Goal: Task Accomplishment & Management: Manage account settings

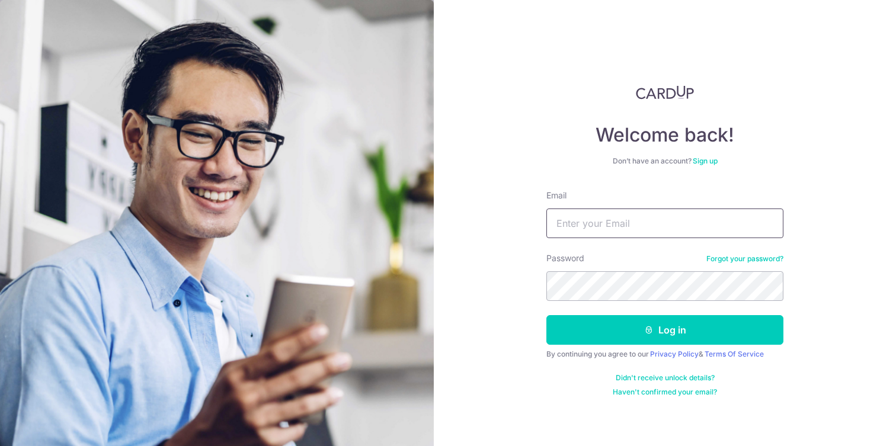
type input "[EMAIL_ADDRESS][DOMAIN_NAME]"
click at [665, 330] on button "Log in" at bounding box center [665, 330] width 237 height 30
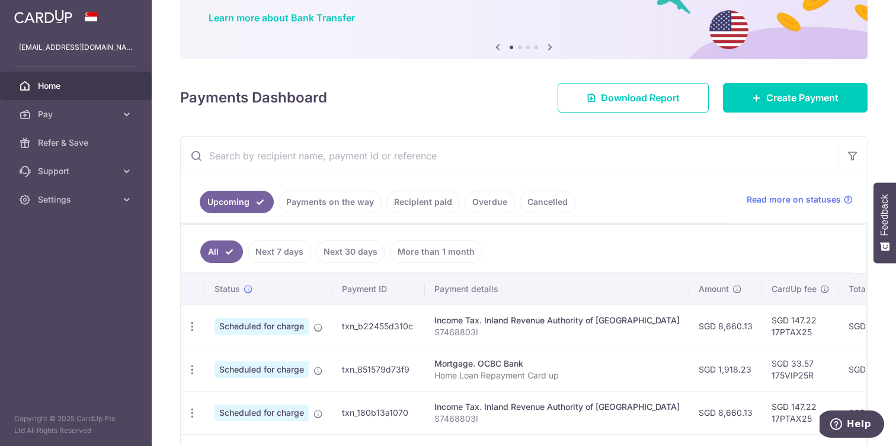
scroll to position [93, 0]
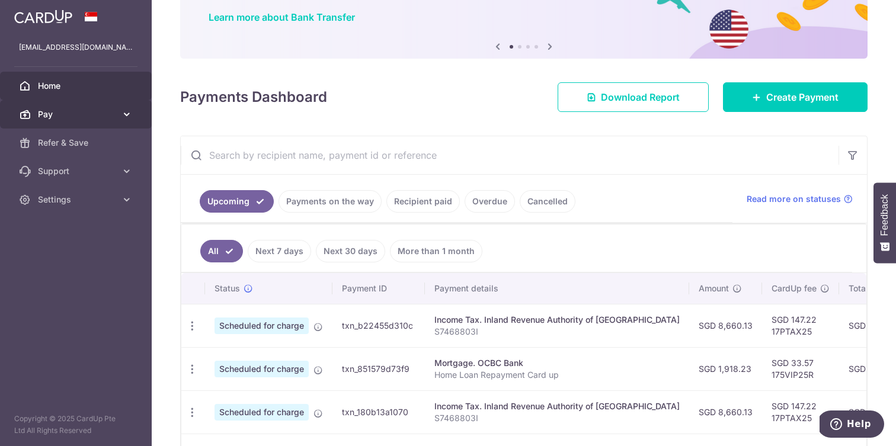
click at [129, 113] on icon at bounding box center [127, 115] width 12 height 12
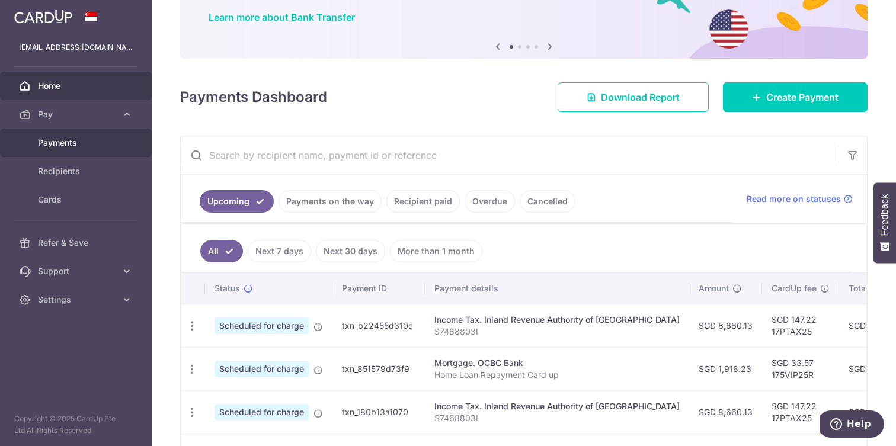
click at [69, 140] on span "Payments" at bounding box center [77, 143] width 78 height 12
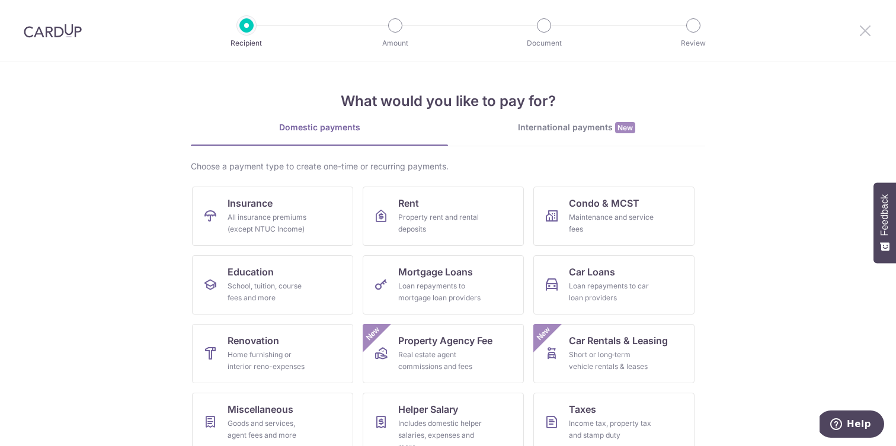
click at [872, 28] on icon at bounding box center [866, 30] width 14 height 15
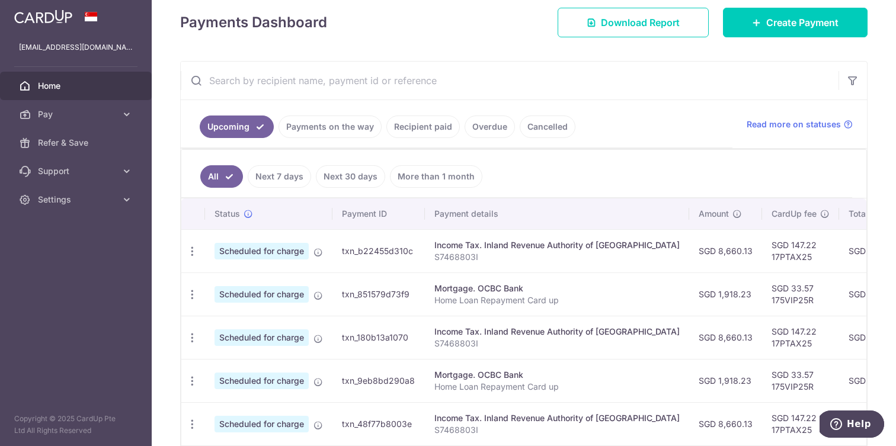
scroll to position [157, 0]
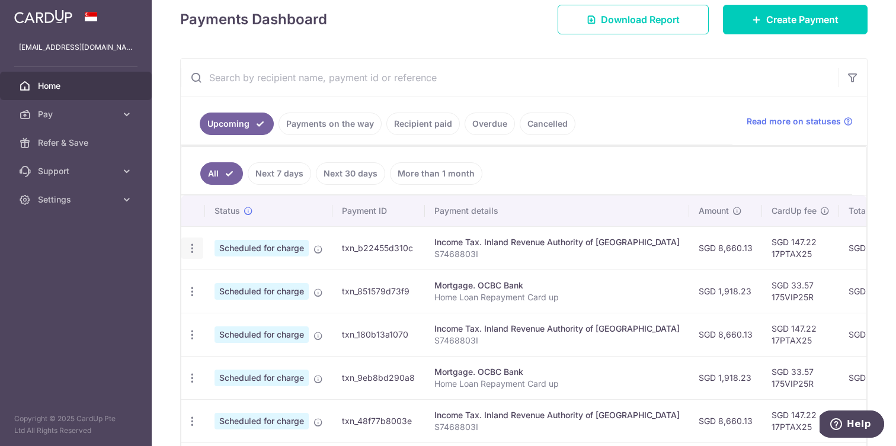
click at [193, 249] on icon "button" at bounding box center [192, 248] width 12 height 12
click at [226, 280] on span "Update payment" at bounding box center [255, 281] width 81 height 14
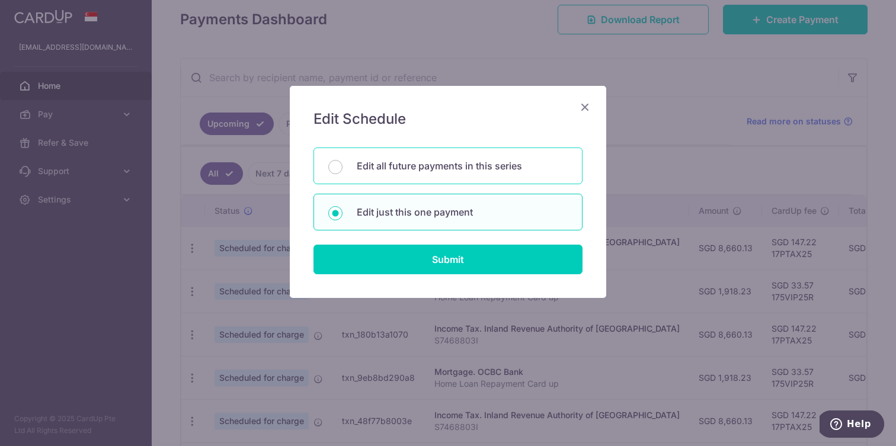
click at [387, 162] on p "Edit all future payments in this series" at bounding box center [462, 166] width 211 height 14
click at [343, 162] on input "Edit all future payments in this series" at bounding box center [335, 167] width 14 height 14
radio input "true"
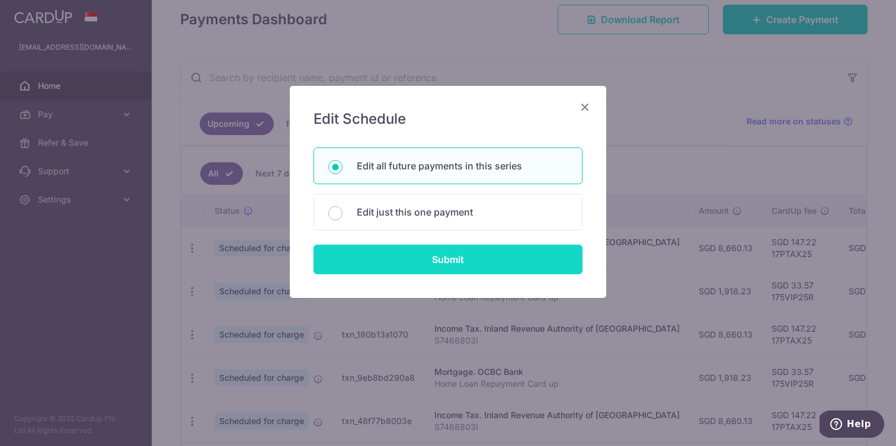
click at [380, 273] on input "Submit" at bounding box center [448, 260] width 269 height 30
radio input "true"
type input "8,660.13"
type input "S7468803I"
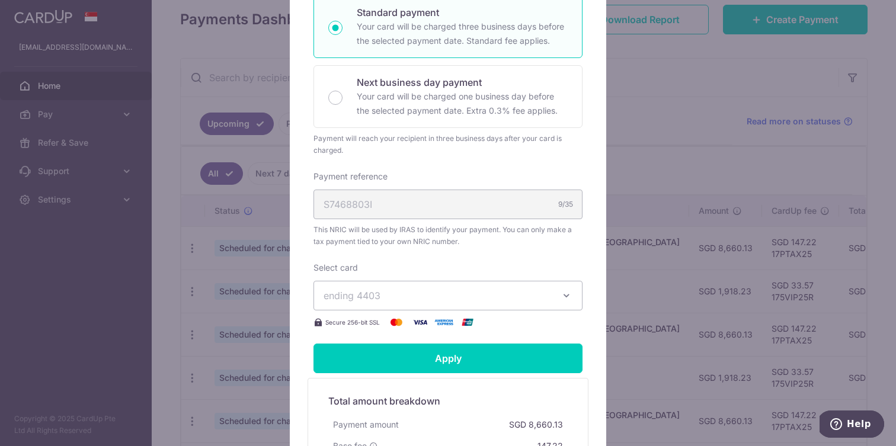
scroll to position [280, 0]
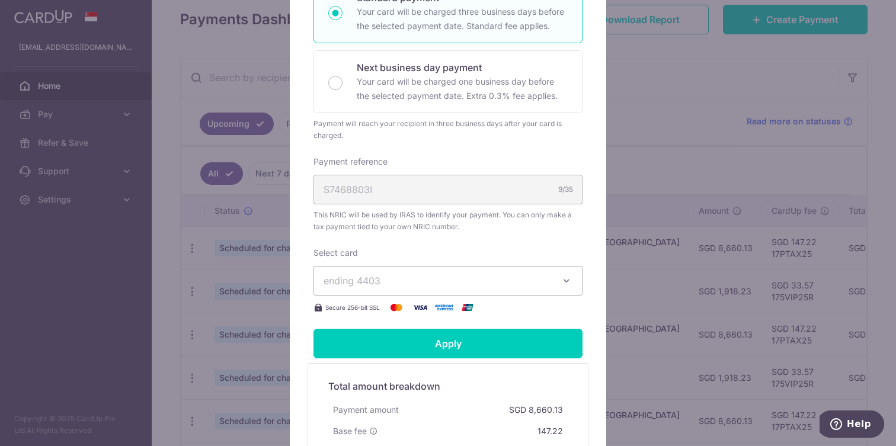
click at [382, 277] on span "ending 4403" at bounding box center [438, 281] width 228 height 14
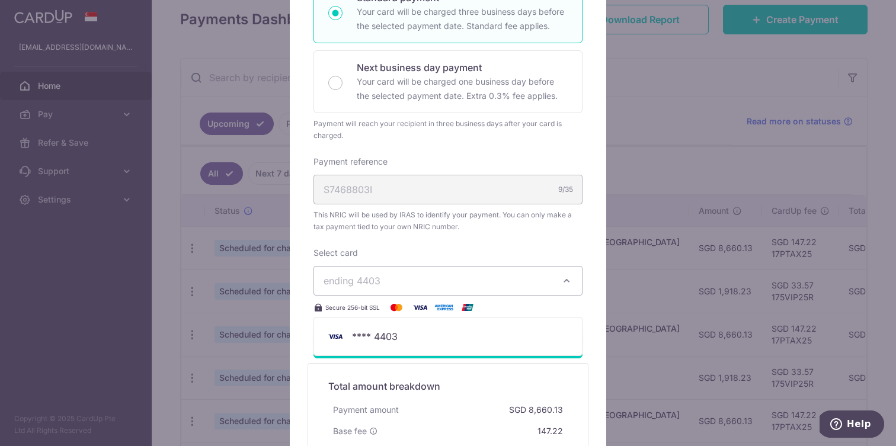
click at [382, 276] on span "ending 4403" at bounding box center [438, 281] width 228 height 14
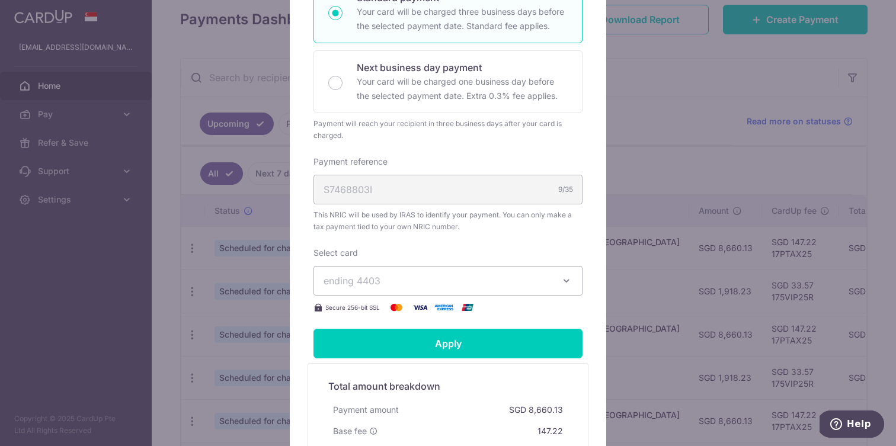
click at [417, 305] on img at bounding box center [421, 308] width 24 height 14
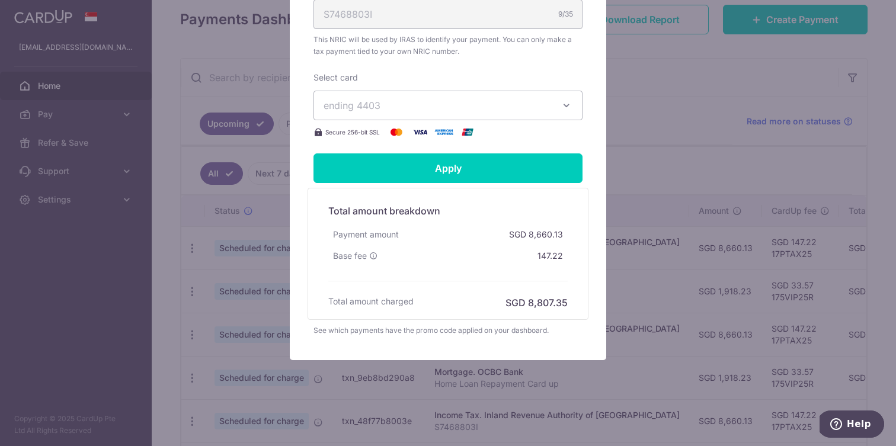
scroll to position [455, 0]
drag, startPoint x: 451, startPoint y: 132, endPoint x: 439, endPoint y: 136, distance: 12.6
click at [451, 132] on img at bounding box center [444, 132] width 24 height 14
click at [569, 107] on icon "button" at bounding box center [567, 106] width 12 height 12
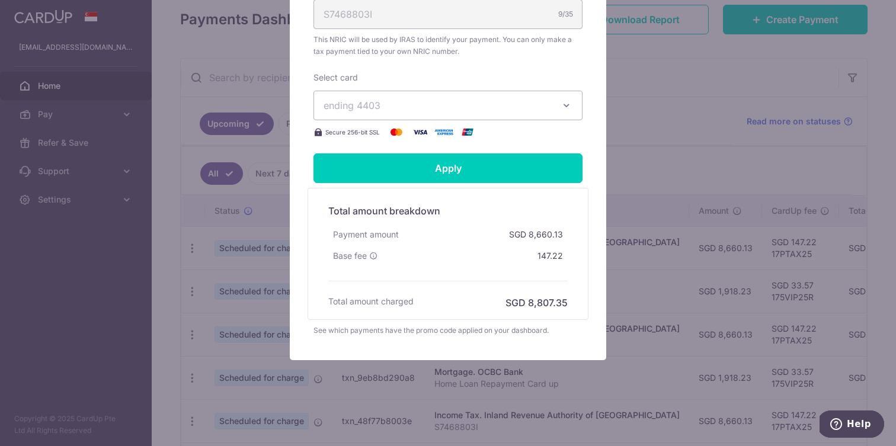
click at [570, 103] on icon "button" at bounding box center [567, 106] width 12 height 12
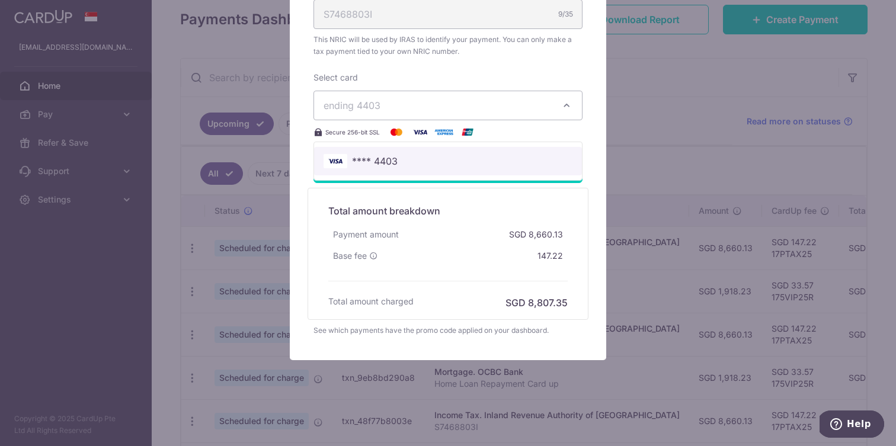
click at [445, 156] on span "**** 4403" at bounding box center [448, 161] width 249 height 14
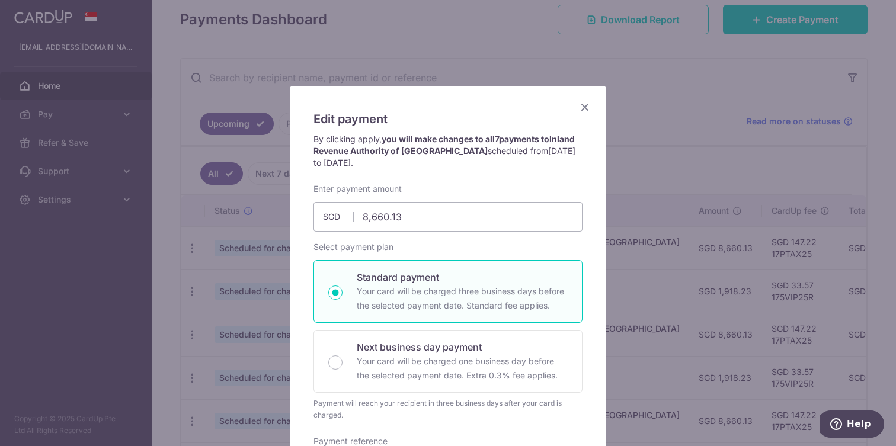
scroll to position [0, 0]
click at [588, 111] on icon "Close" at bounding box center [585, 107] width 14 height 15
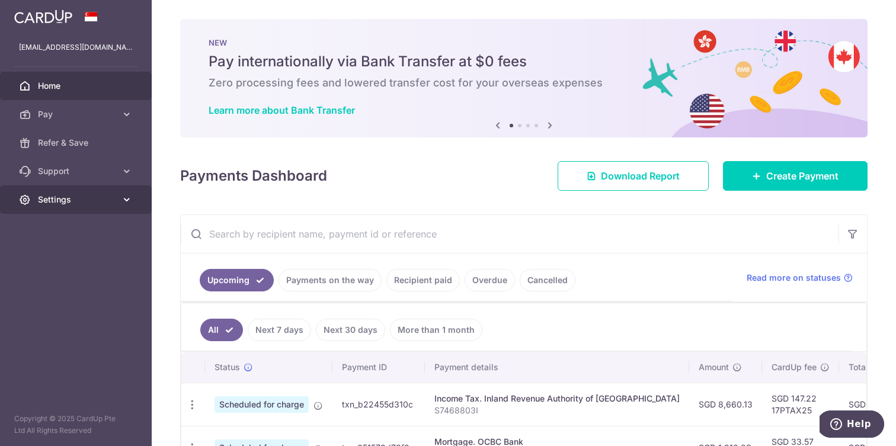
click at [120, 198] on link "Settings" at bounding box center [76, 200] width 152 height 28
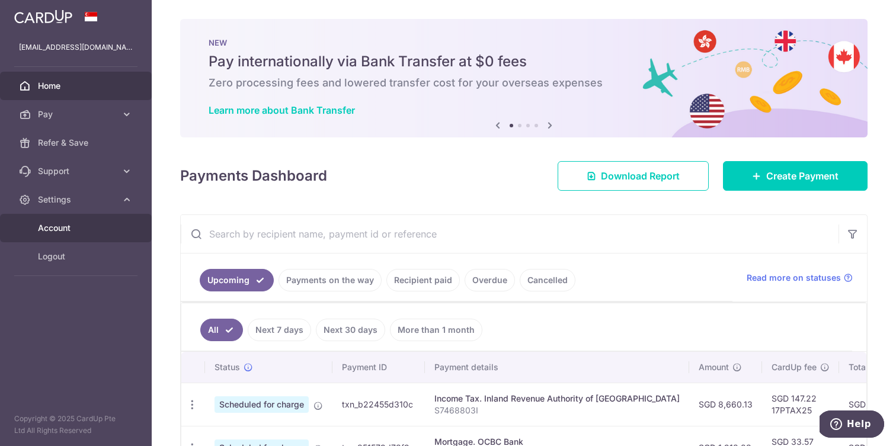
click at [70, 226] on span "Account" at bounding box center [77, 228] width 78 height 12
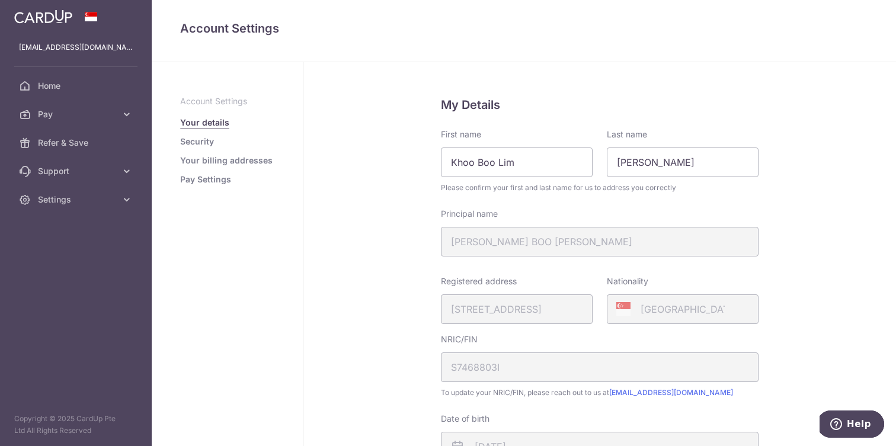
click at [213, 178] on link "Pay Settings" at bounding box center [205, 180] width 51 height 12
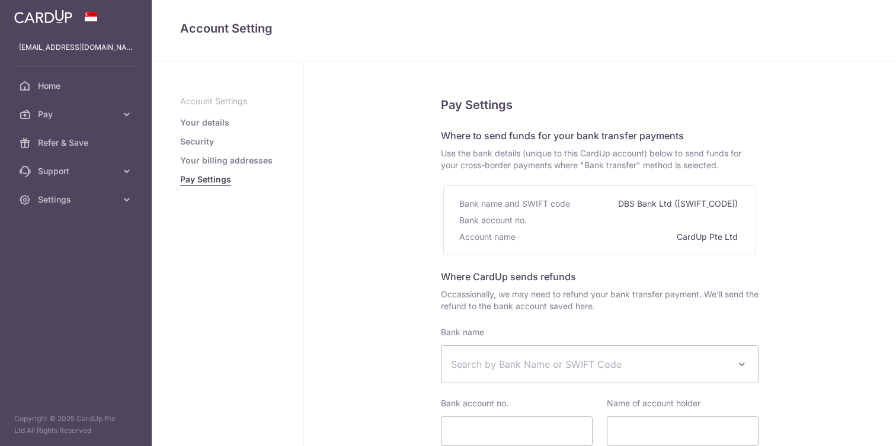
select select
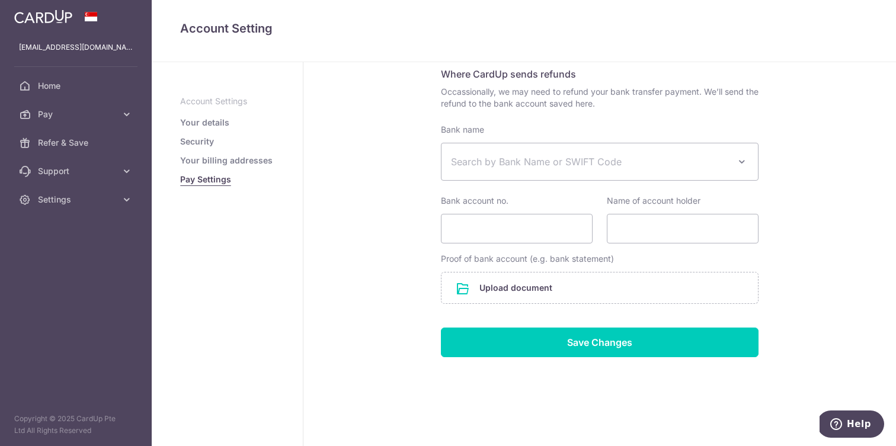
scroll to position [203, 0]
click at [213, 126] on link "Your details" at bounding box center [204, 123] width 49 height 12
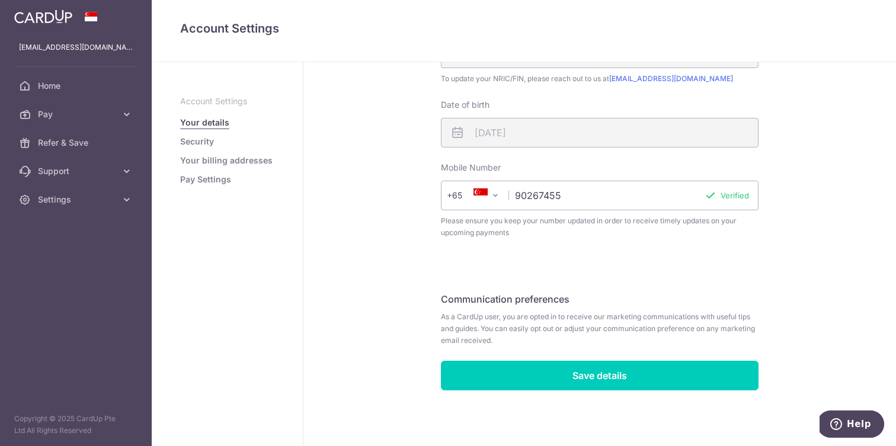
scroll to position [314, 0]
click at [196, 144] on link "Security" at bounding box center [197, 142] width 34 height 12
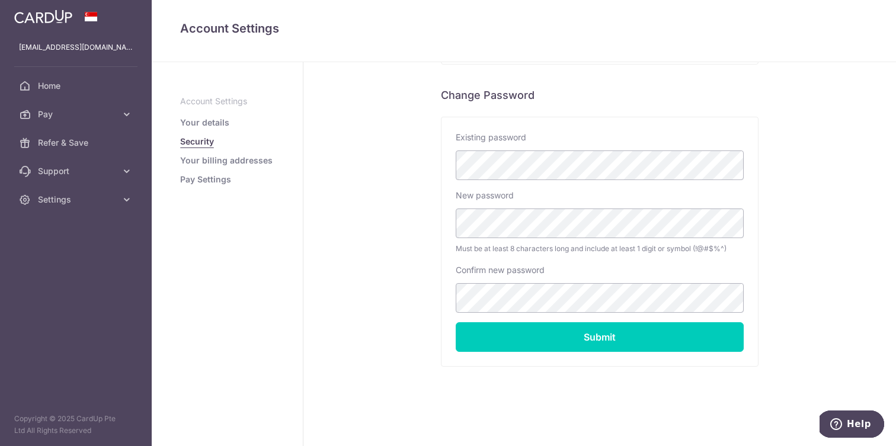
scroll to position [223, 0]
click at [225, 158] on link "Your billing addresses" at bounding box center [226, 161] width 92 height 12
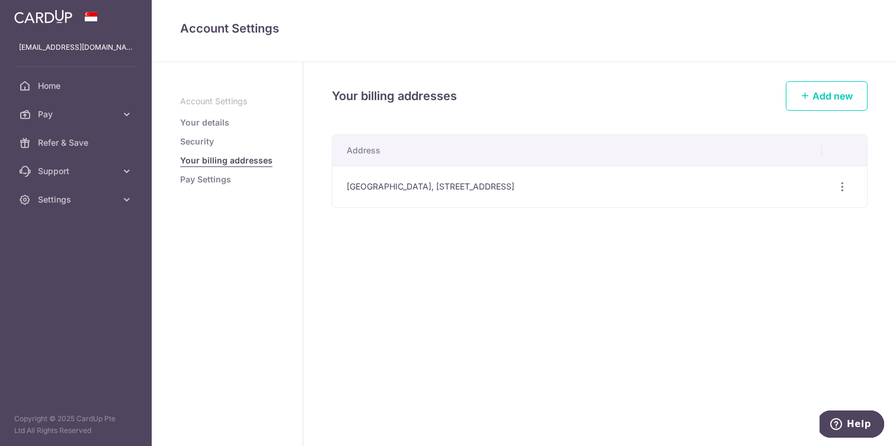
click at [204, 178] on link "Pay Settings" at bounding box center [205, 180] width 51 height 12
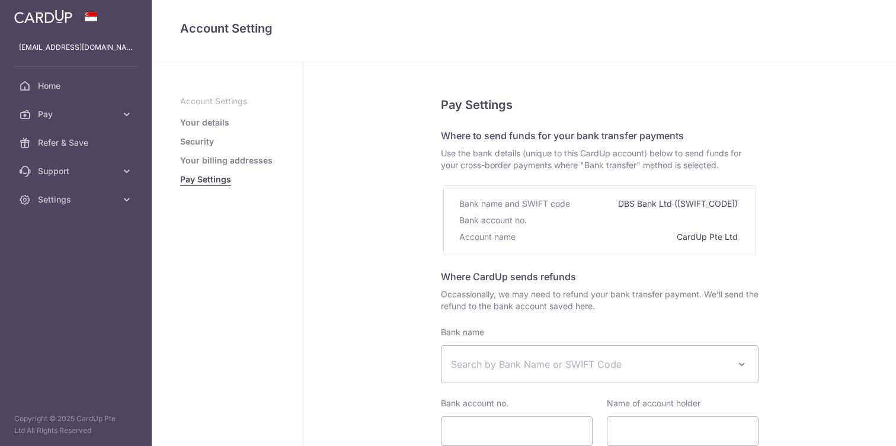
select select
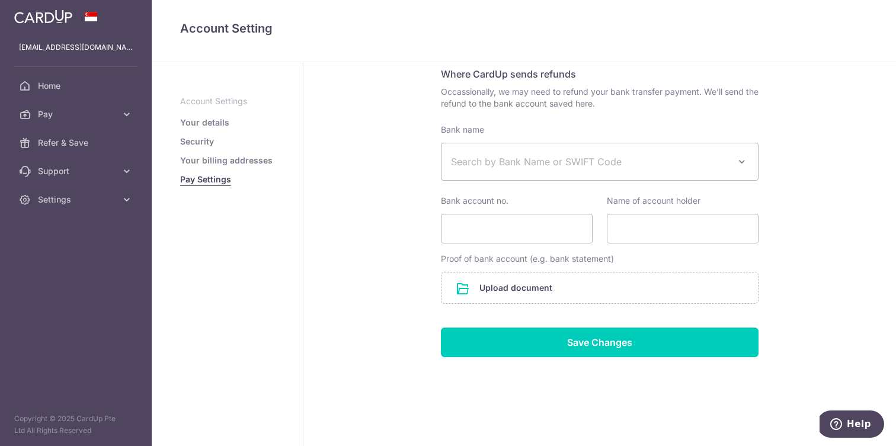
scroll to position [203, 0]
click at [68, 169] on span "Support" at bounding box center [77, 171] width 78 height 12
click at [81, 120] on span "Pay" at bounding box center [77, 115] width 78 height 12
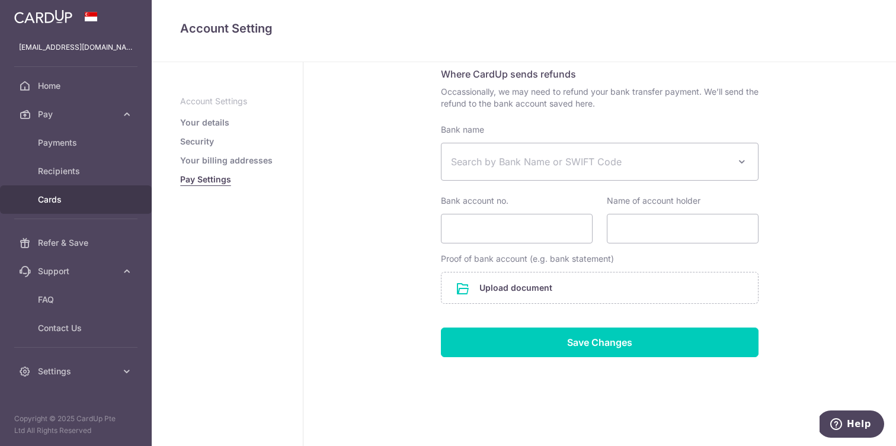
click at [58, 197] on span "Cards" at bounding box center [77, 200] width 78 height 12
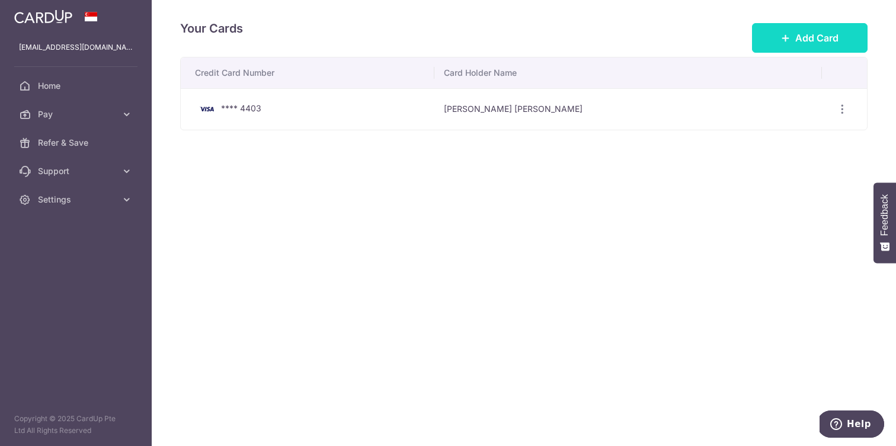
click at [793, 34] on button "Add Card" at bounding box center [810, 38] width 116 height 30
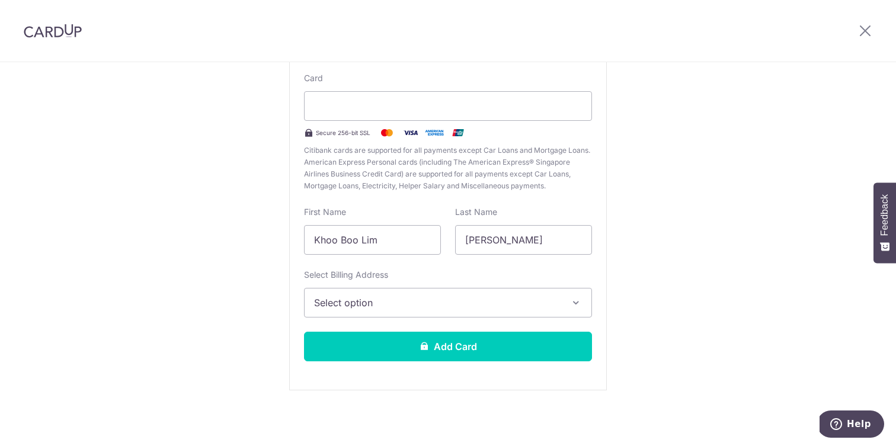
scroll to position [114, 0]
click at [379, 307] on span "Select option" at bounding box center [437, 303] width 247 height 14
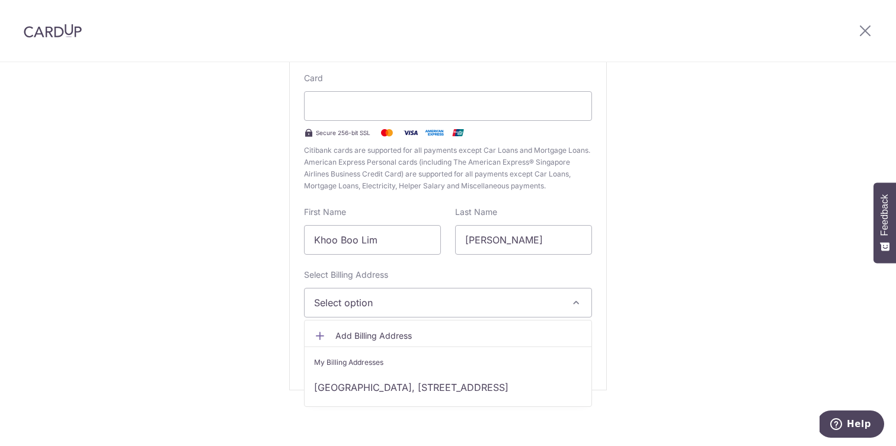
click at [410, 387] on link "[GEOGRAPHIC_DATA], [STREET_ADDRESS]" at bounding box center [448, 388] width 287 height 28
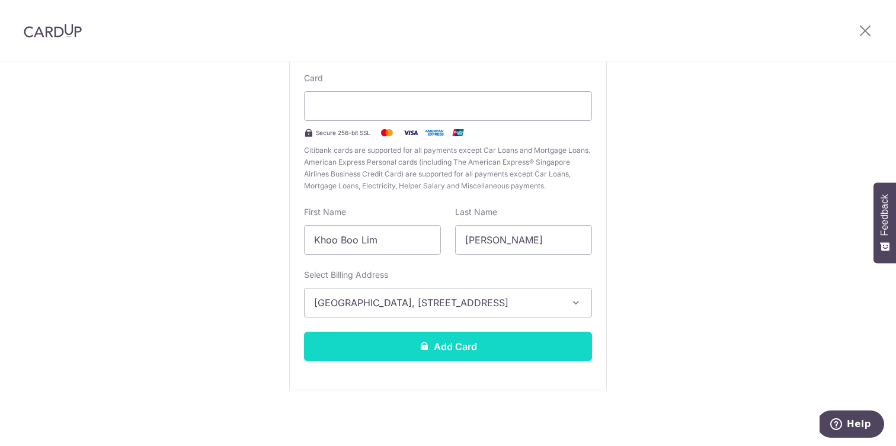
click at [426, 341] on button "Add Card" at bounding box center [448, 347] width 288 height 30
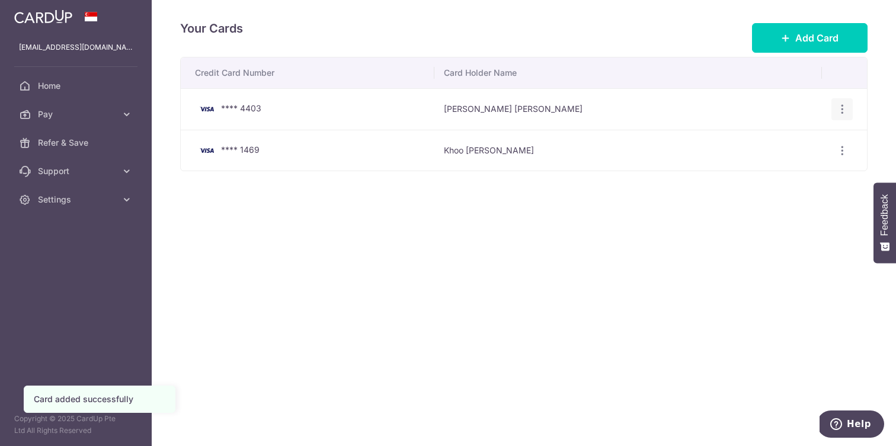
click at [843, 111] on icon "button" at bounding box center [843, 109] width 12 height 12
click at [782, 171] on span "Delete" at bounding box center [802, 171] width 81 height 14
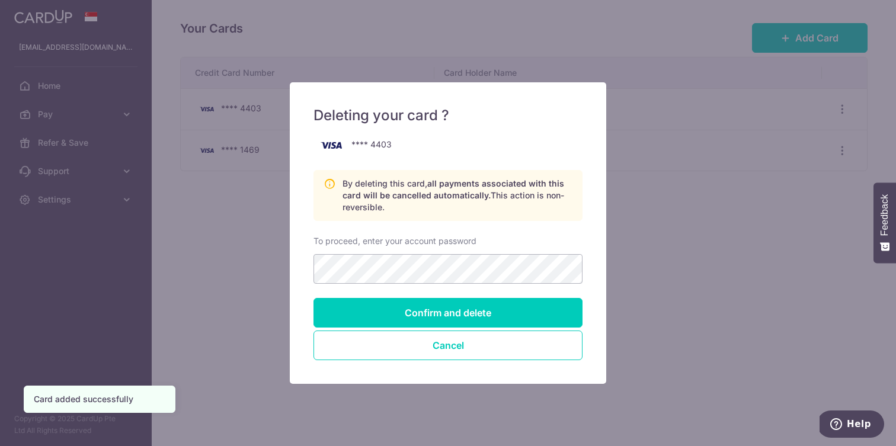
click at [459, 353] on button "Cancel" at bounding box center [448, 346] width 269 height 30
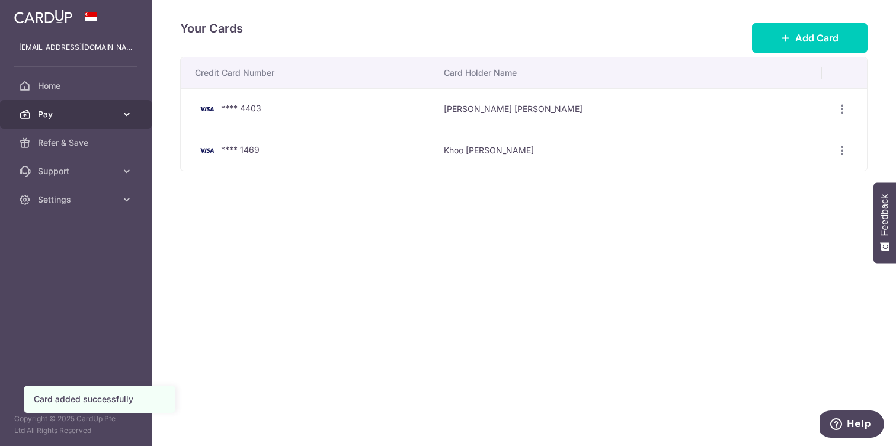
click at [53, 118] on span "Pay" at bounding box center [77, 115] width 78 height 12
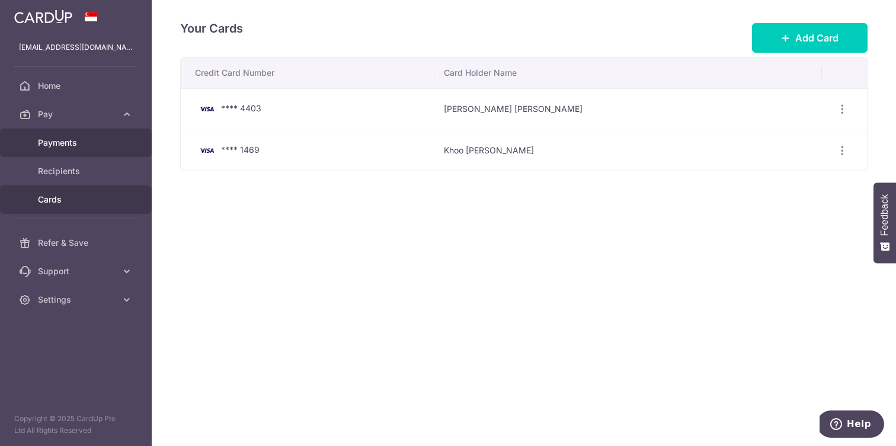
click at [64, 140] on span "Payments" at bounding box center [77, 143] width 78 height 12
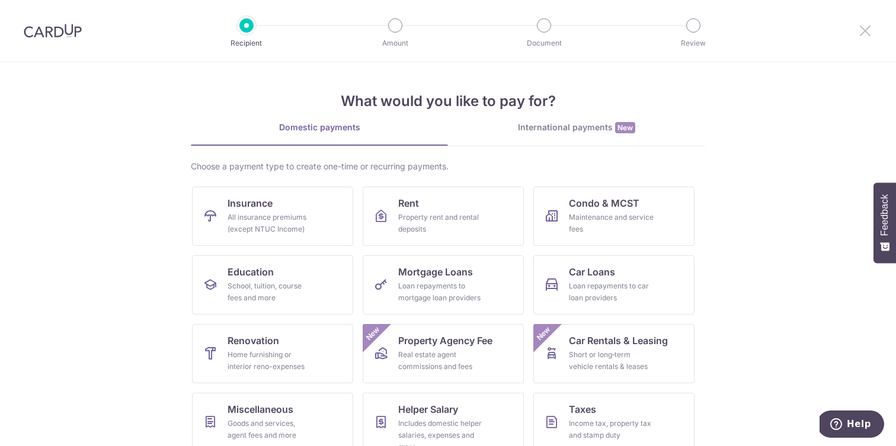
click at [863, 30] on icon at bounding box center [866, 30] width 14 height 15
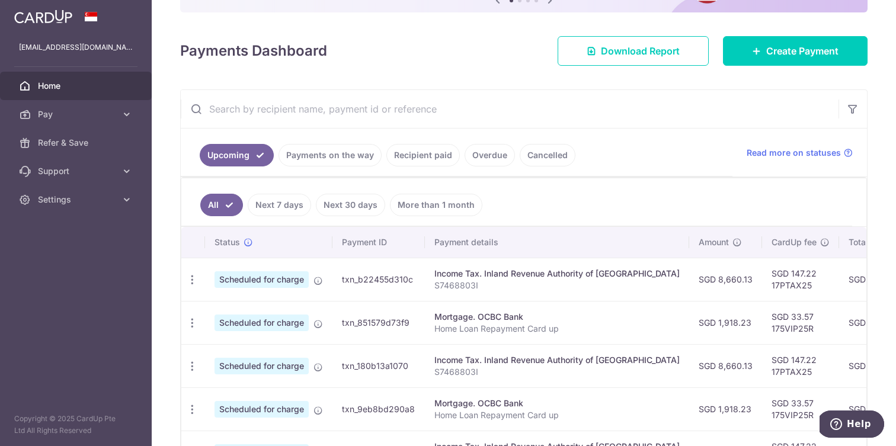
scroll to position [129, 0]
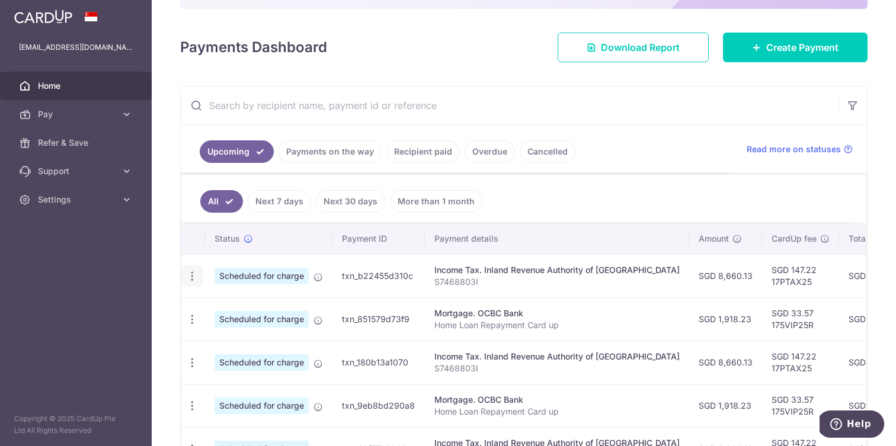
click at [190, 278] on icon "button" at bounding box center [192, 276] width 12 height 12
click at [209, 307] on link "Update payment" at bounding box center [243, 309] width 123 height 28
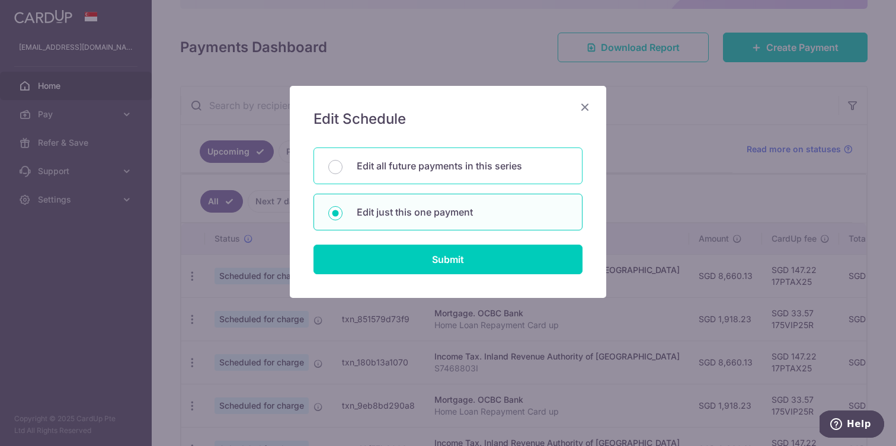
click at [397, 168] on p "Edit all future payments in this series" at bounding box center [462, 166] width 211 height 14
click at [343, 168] on input "Edit all future payments in this series" at bounding box center [335, 167] width 14 height 14
radio input "true"
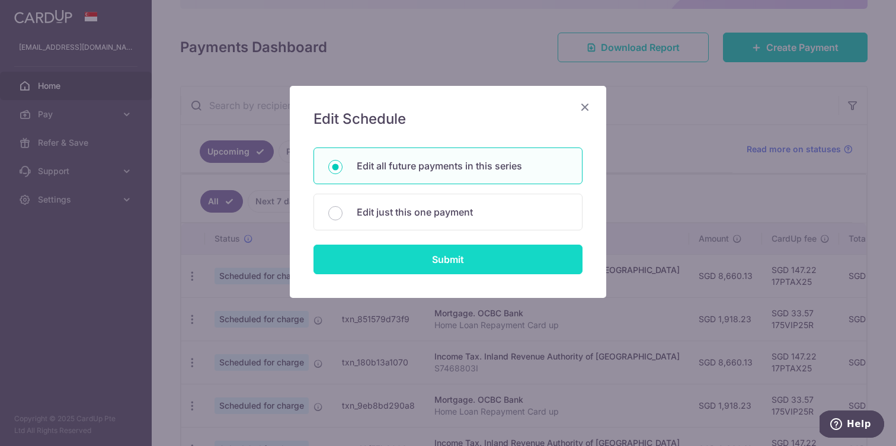
click at [398, 259] on input "Submit" at bounding box center [448, 260] width 269 height 30
radio input "true"
type input "8,660.13"
type input "S7468803I"
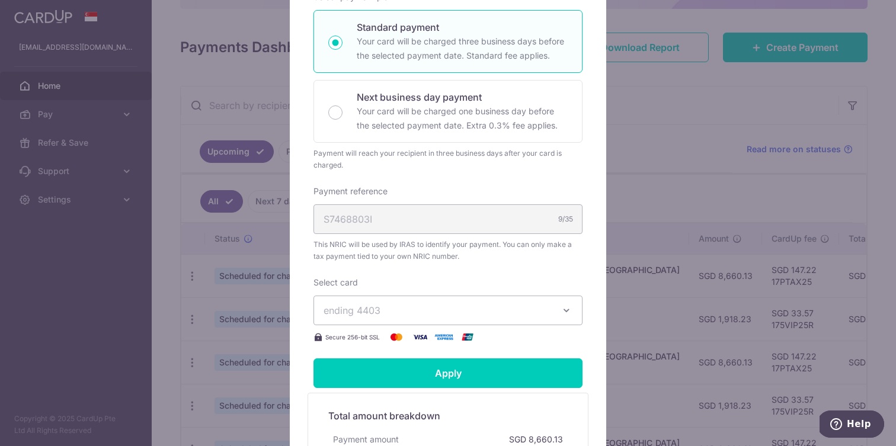
scroll to position [257, 0]
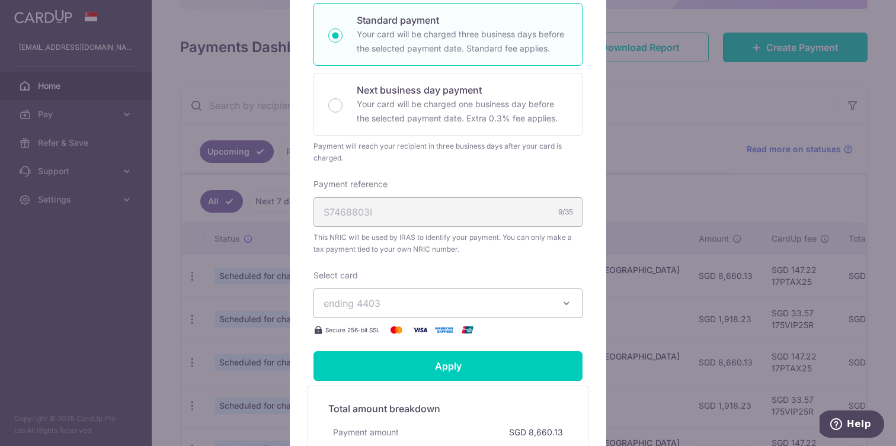
click at [435, 305] on span "ending 4403" at bounding box center [438, 303] width 228 height 14
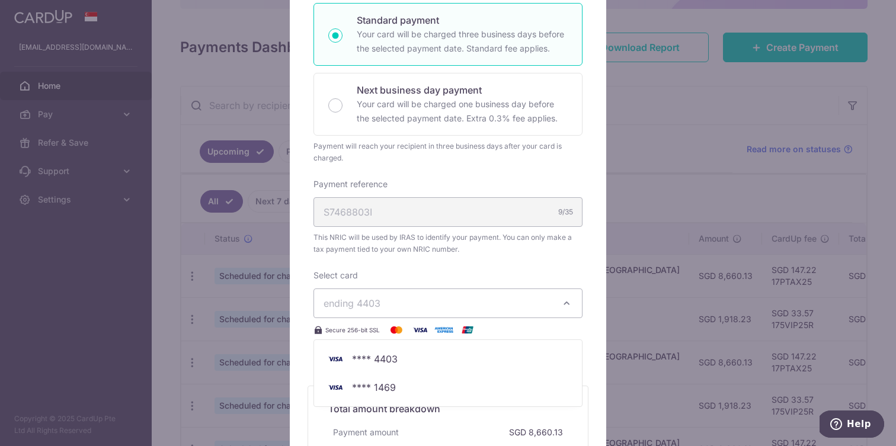
click at [385, 393] on span "**** 1469" at bounding box center [374, 388] width 44 height 14
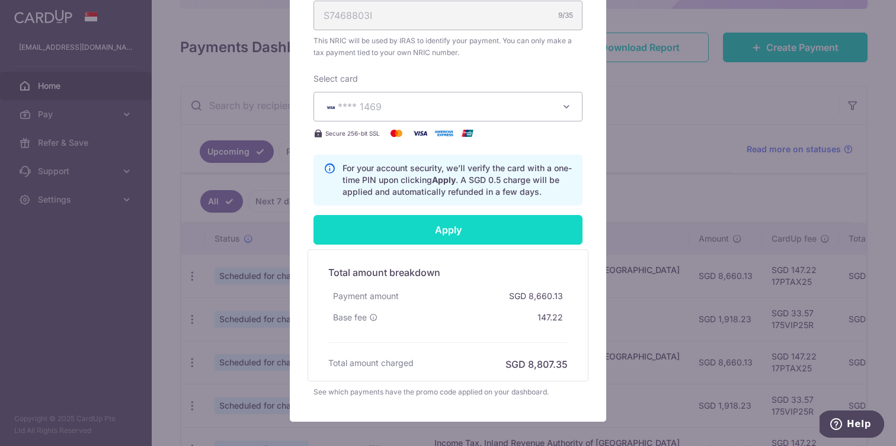
scroll to position [458, 0]
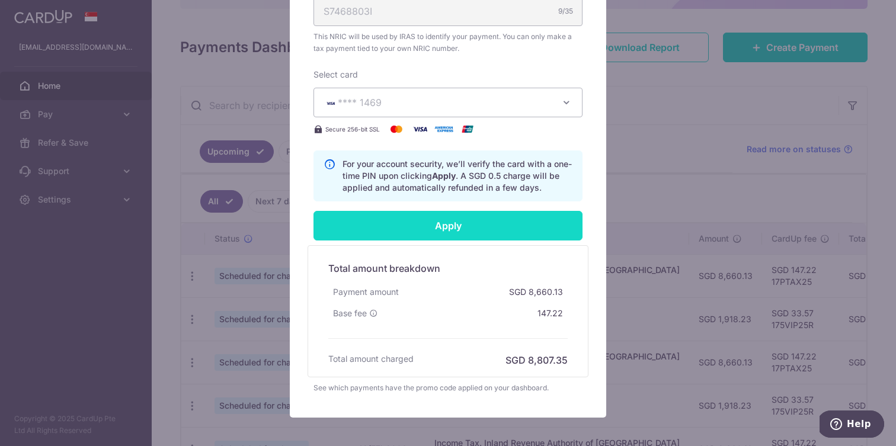
click at [449, 230] on input "Apply" at bounding box center [448, 226] width 269 height 30
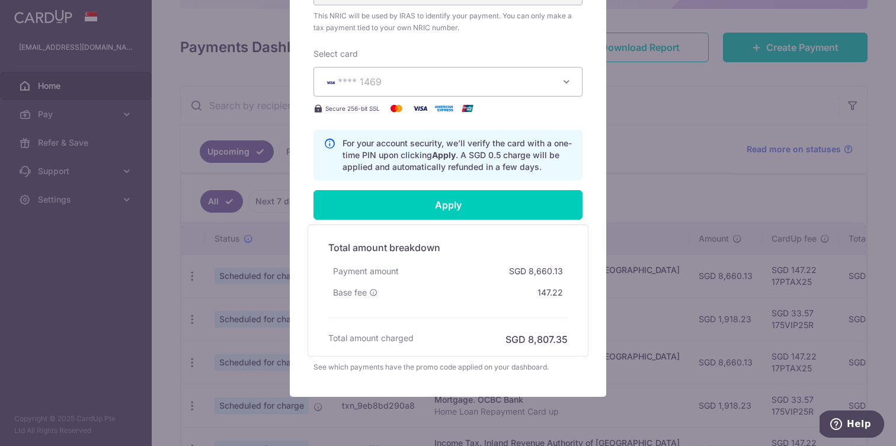
scroll to position [470, 0]
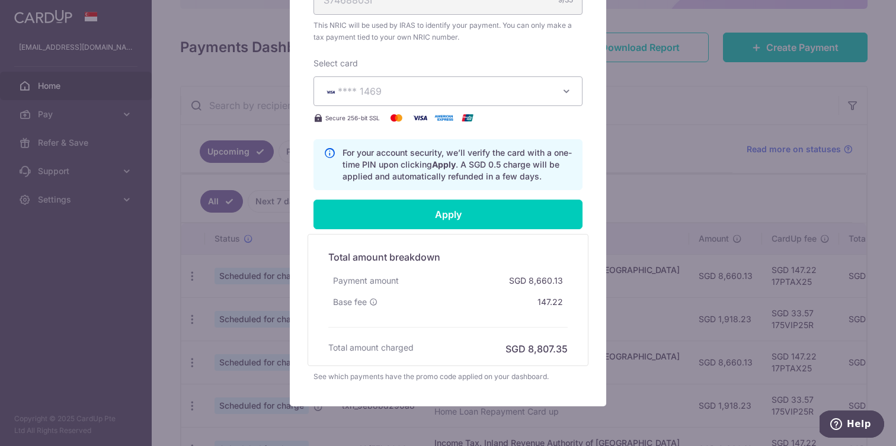
type input "Successfully Applied"
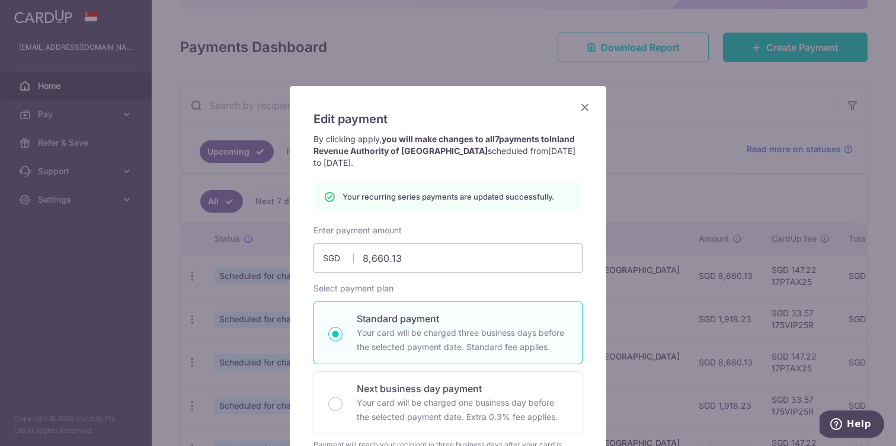
scroll to position [0, 0]
click at [588, 113] on icon "Close" at bounding box center [585, 107] width 14 height 15
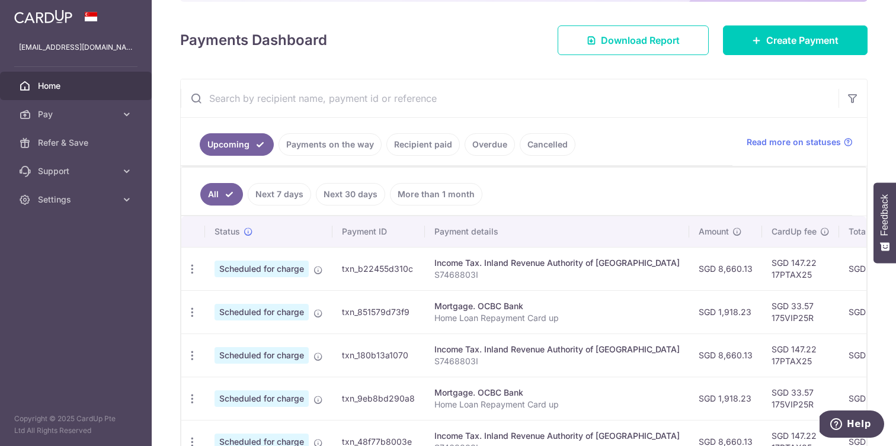
scroll to position [158, 0]
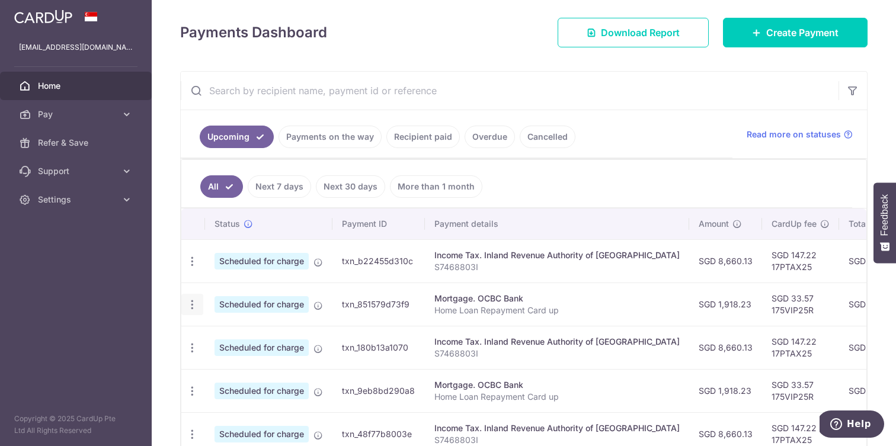
click at [190, 268] on icon "button" at bounding box center [192, 262] width 12 height 12
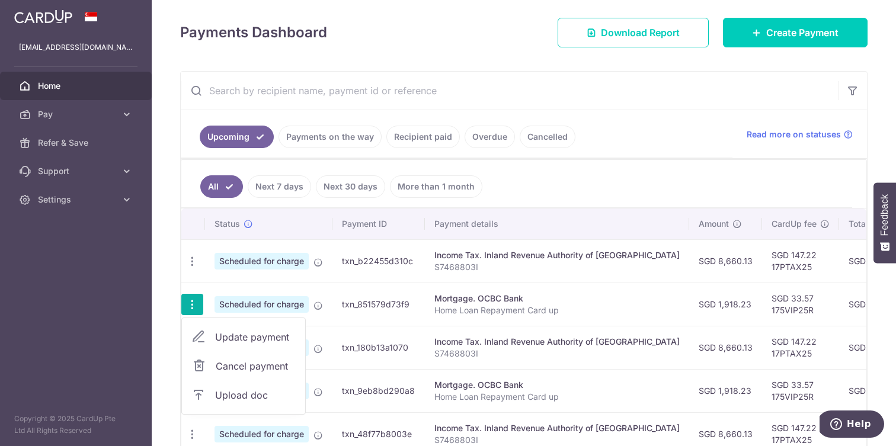
click at [224, 339] on span "Update payment" at bounding box center [255, 337] width 81 height 14
radio input "true"
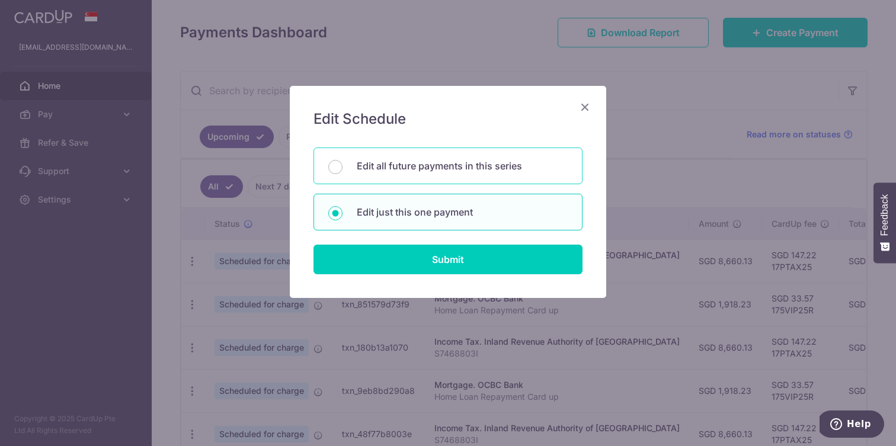
click at [431, 168] on p "Edit all future payments in this series" at bounding box center [462, 166] width 211 height 14
click at [343, 168] on input "Edit all future payments in this series" at bounding box center [335, 167] width 14 height 14
radio input "true"
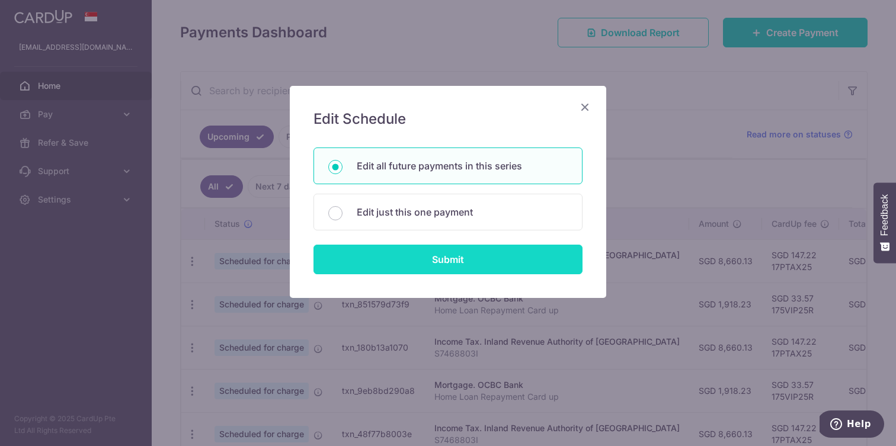
click at [416, 263] on input "Submit" at bounding box center [448, 260] width 269 height 30
radio input "true"
type input "1,918.23"
type input "Home Loan Repayment Card up"
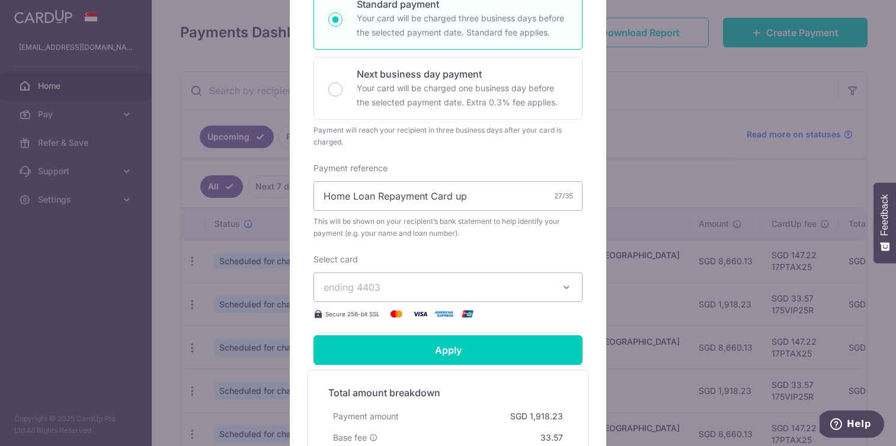
scroll to position [266, 0]
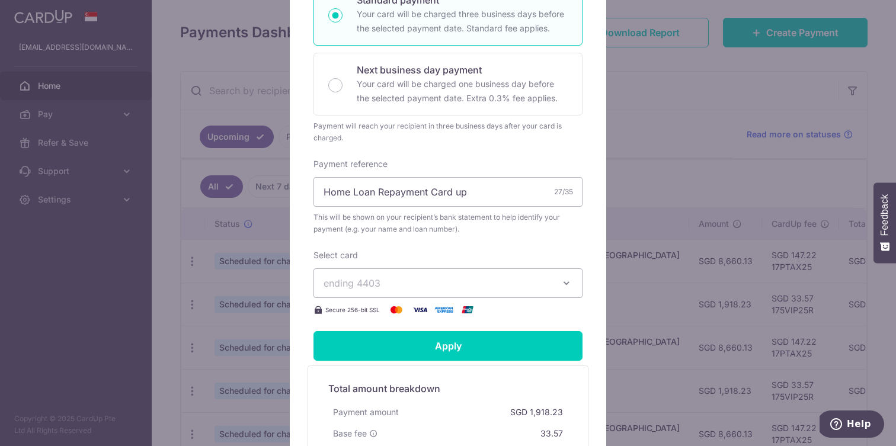
click at [441, 287] on span "ending 4403" at bounding box center [438, 283] width 228 height 14
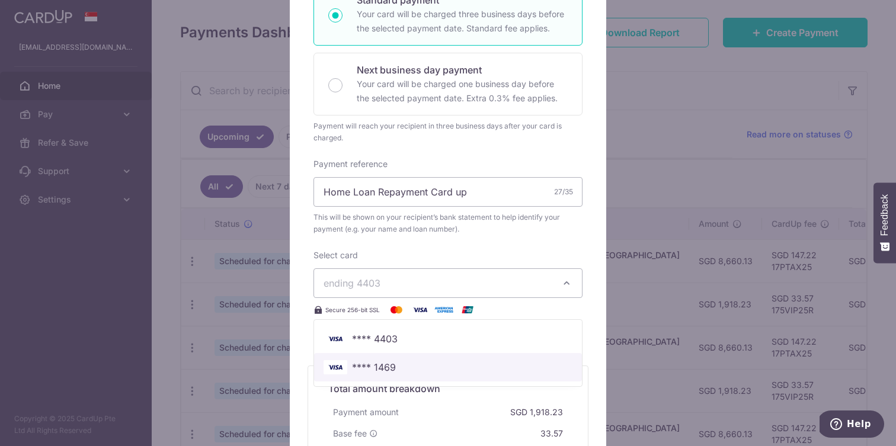
click at [384, 370] on span "**** 1469" at bounding box center [374, 367] width 44 height 14
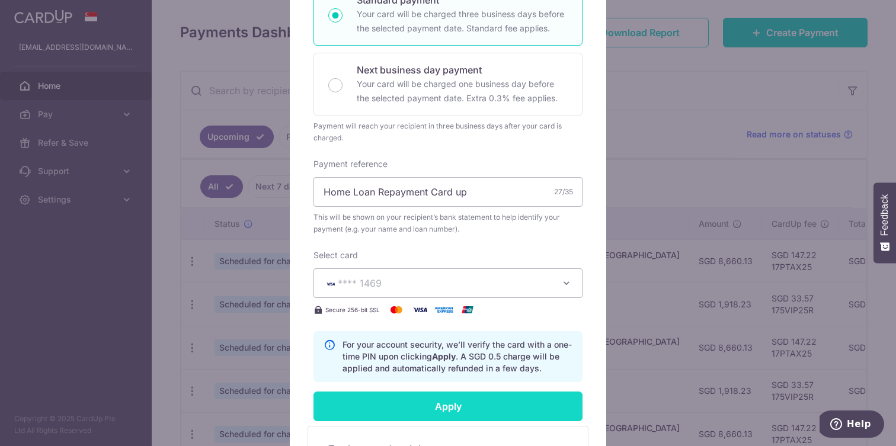
click at [433, 408] on input "Apply" at bounding box center [448, 407] width 269 height 30
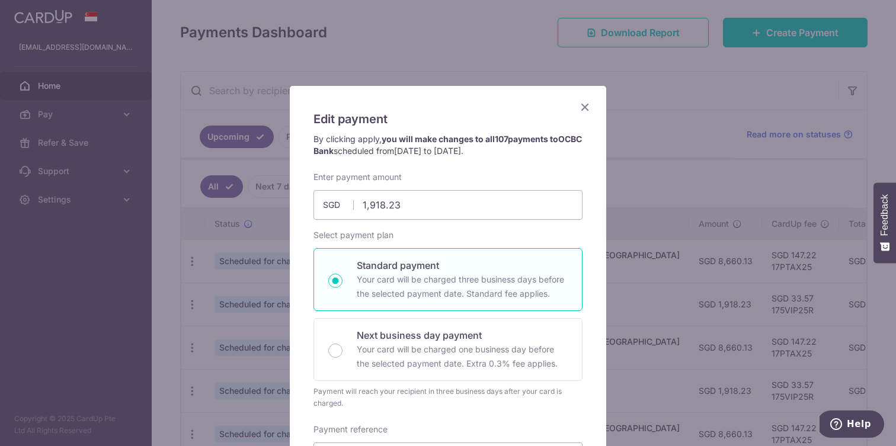
scroll to position [-1, 0]
type input "Successfully Applied"
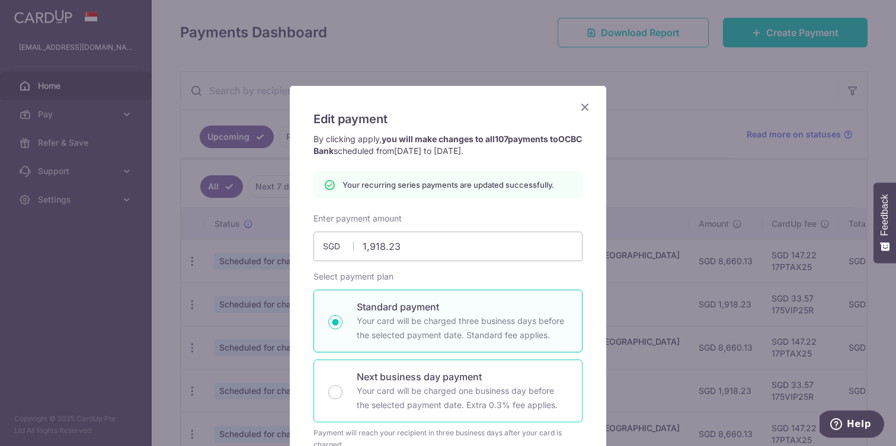
scroll to position [0, 0]
click at [581, 106] on icon "Close" at bounding box center [585, 107] width 14 height 15
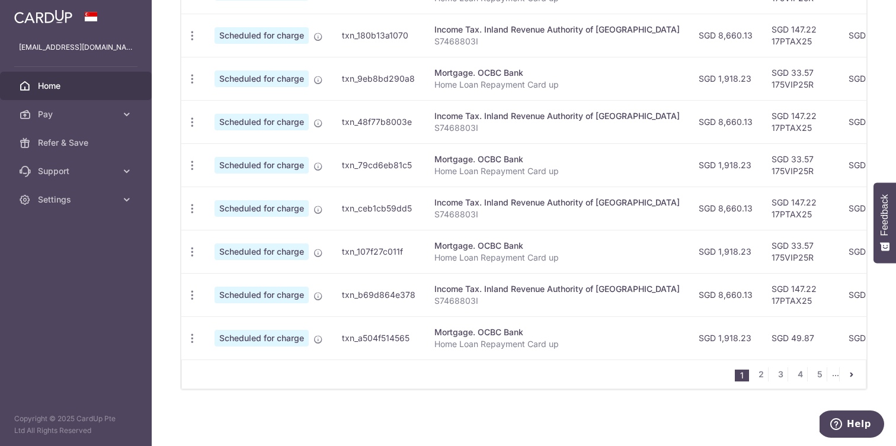
scroll to position [470, 0]
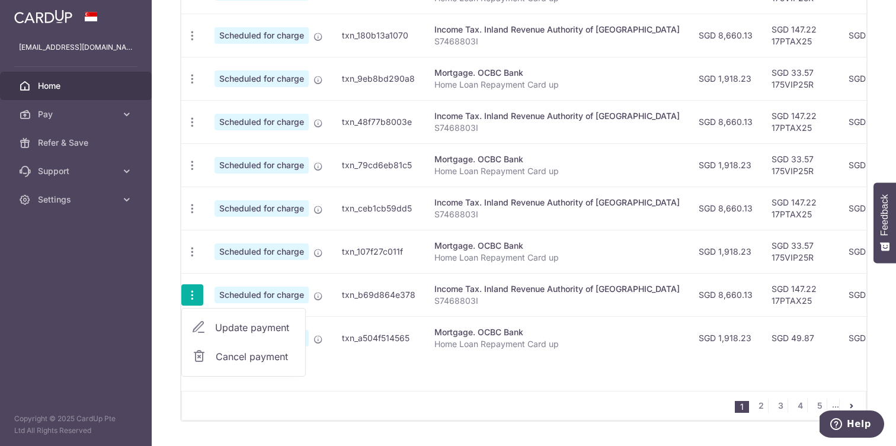
click at [233, 326] on span "Update payment" at bounding box center [255, 328] width 81 height 14
radio input "true"
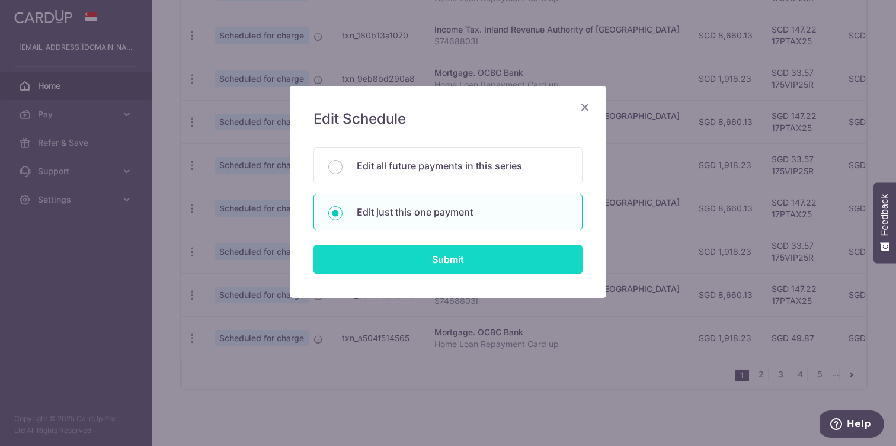
click at [411, 269] on input "Submit" at bounding box center [448, 260] width 269 height 30
radio input "true"
type input "8,660.13"
type input "[DATE]"
type input "S7468803I"
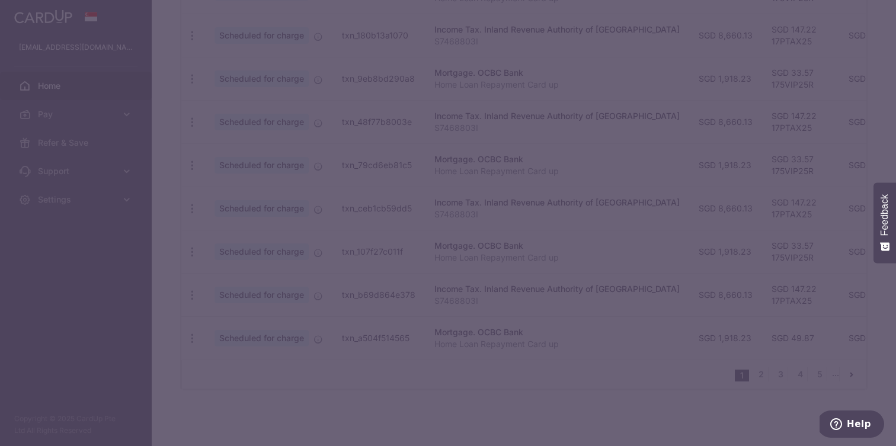
type input "17PTAX25"
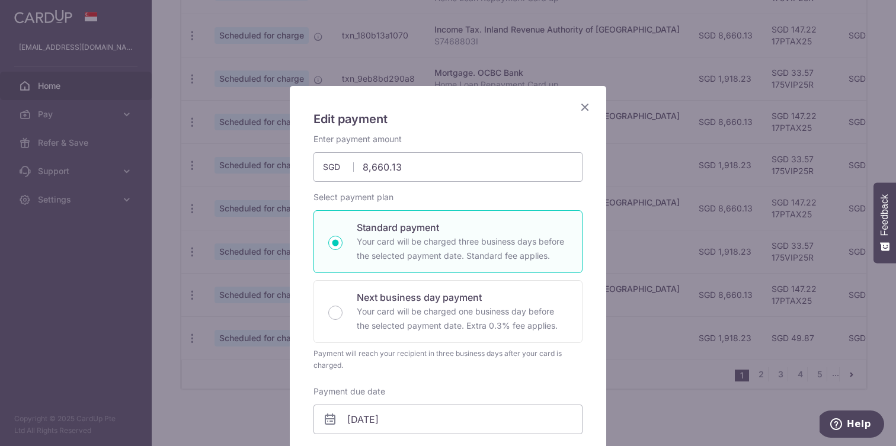
scroll to position [0, 0]
click at [585, 101] on icon "Close" at bounding box center [585, 107] width 14 height 15
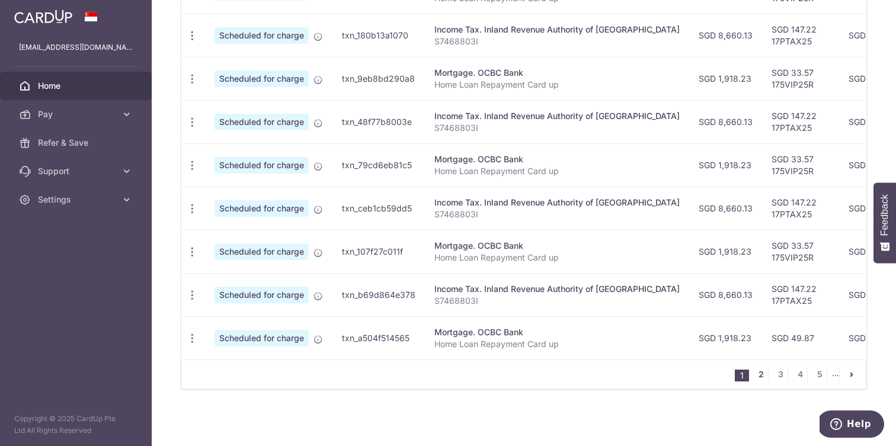
click at [759, 374] on link "2" at bounding box center [761, 375] width 14 height 14
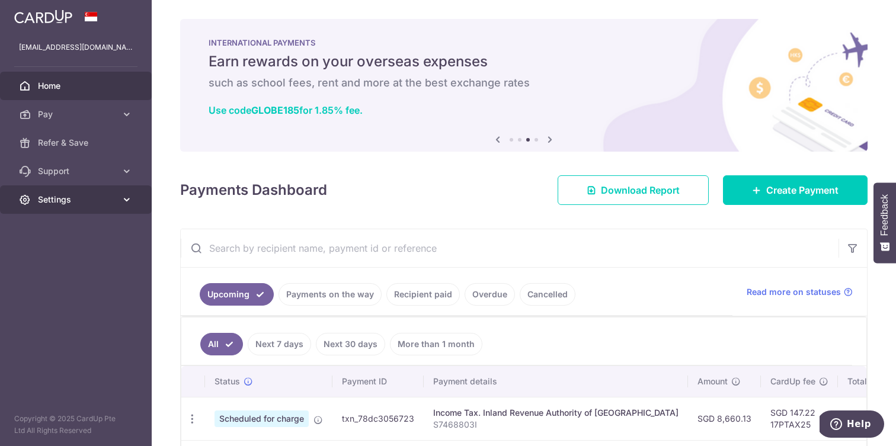
click at [59, 204] on span "Settings" at bounding box center [77, 200] width 78 height 12
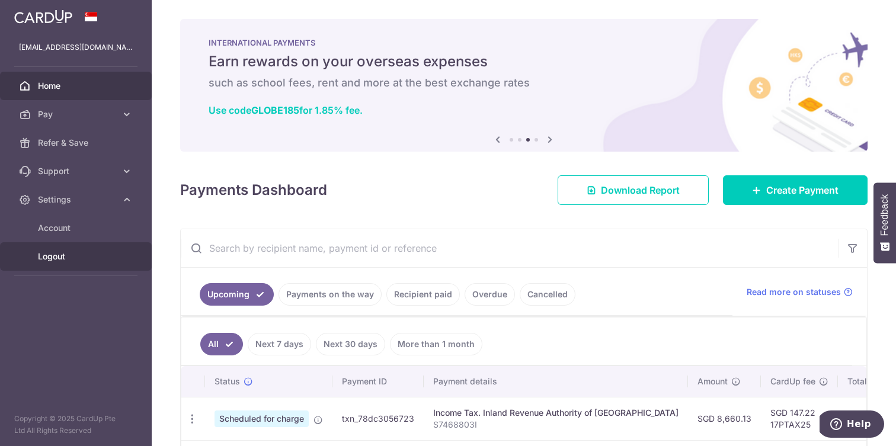
click at [50, 259] on span "Logout" at bounding box center [77, 257] width 78 height 12
